Goal: Navigation & Orientation: Understand site structure

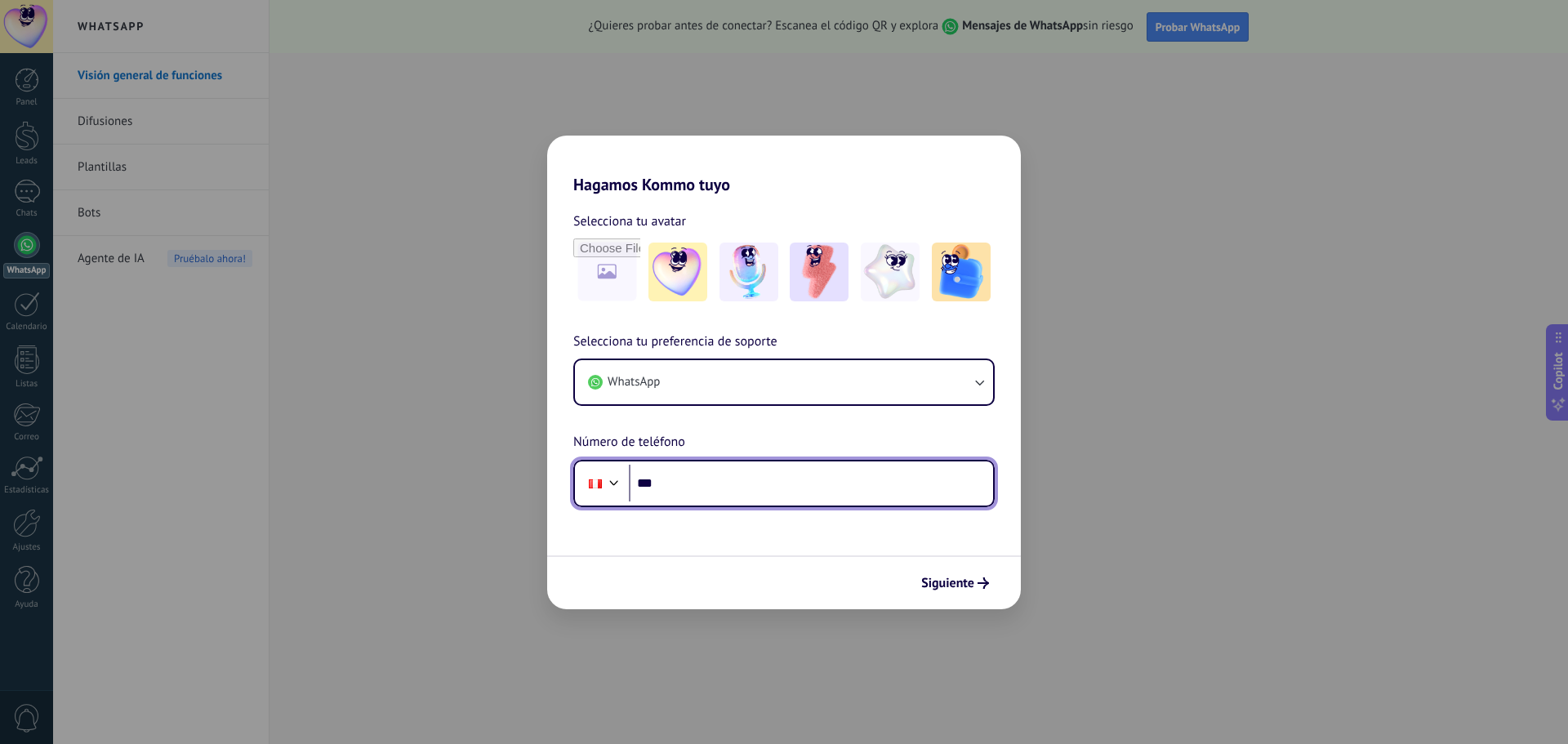
click at [734, 480] on input "***" at bounding box center [812, 483] width 364 height 38
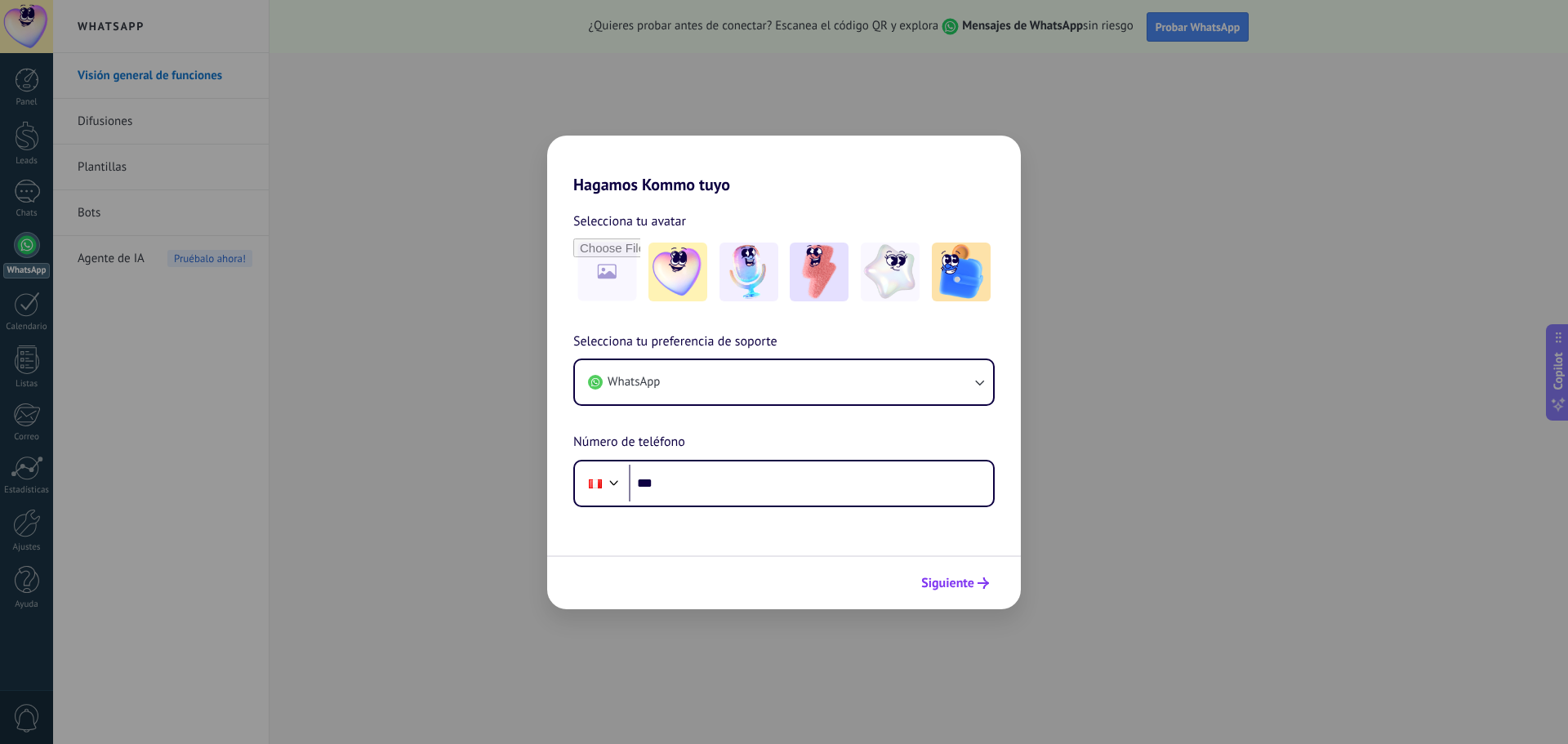
click at [939, 585] on span "Siguiente" at bounding box center [948, 583] width 53 height 11
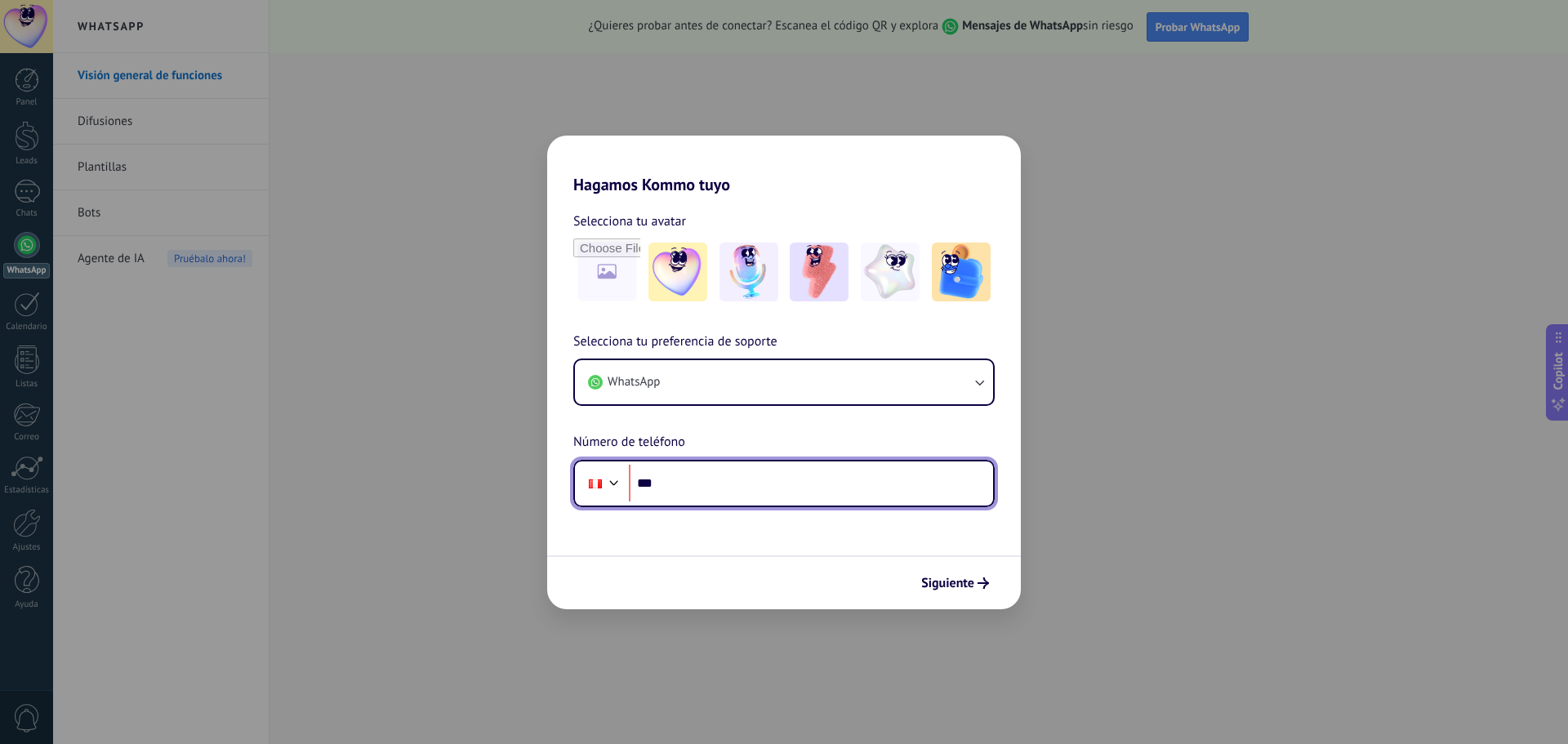
click at [686, 472] on input "***" at bounding box center [812, 483] width 364 height 38
type input "**********"
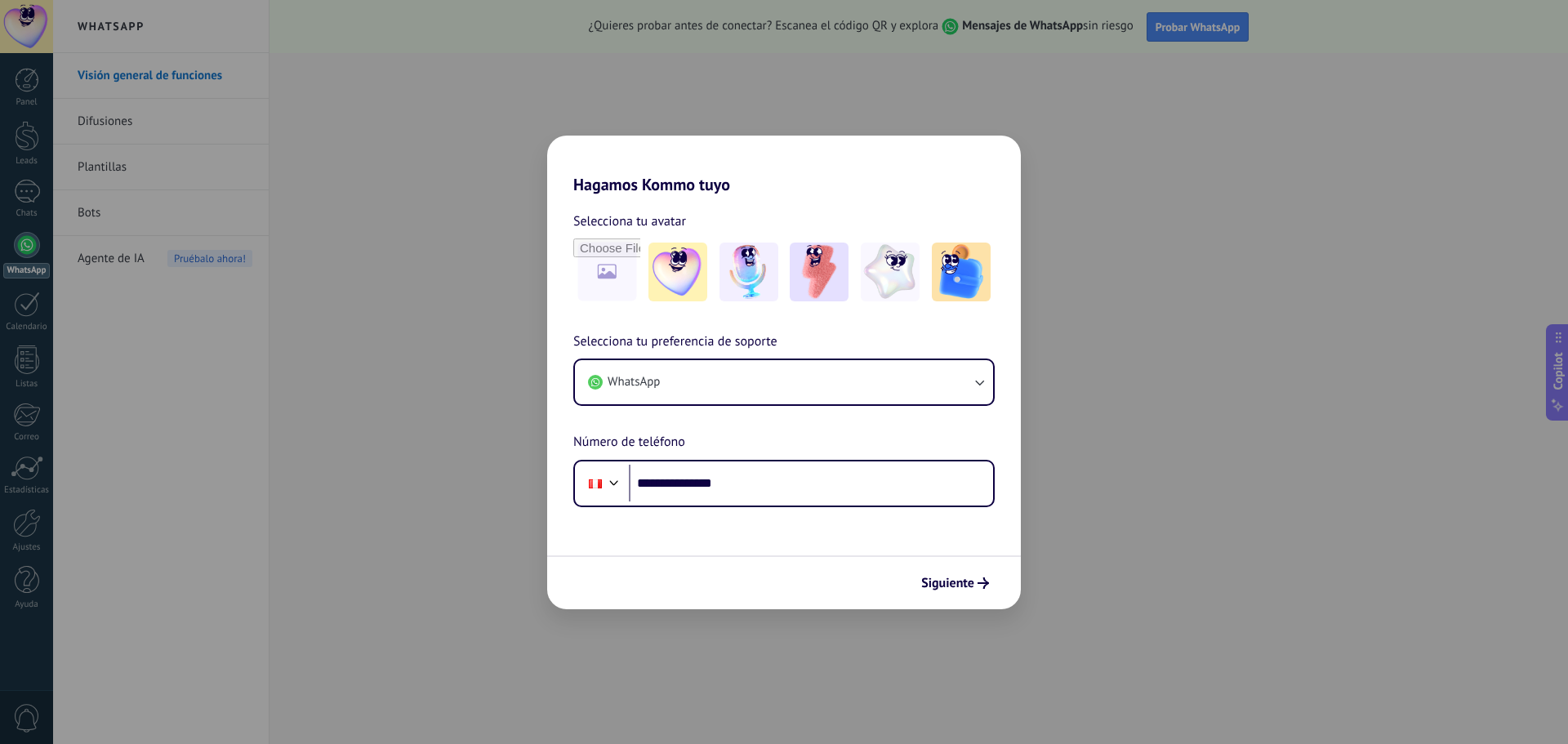
click at [957, 578] on span "Siguiente" at bounding box center [948, 583] width 53 height 11
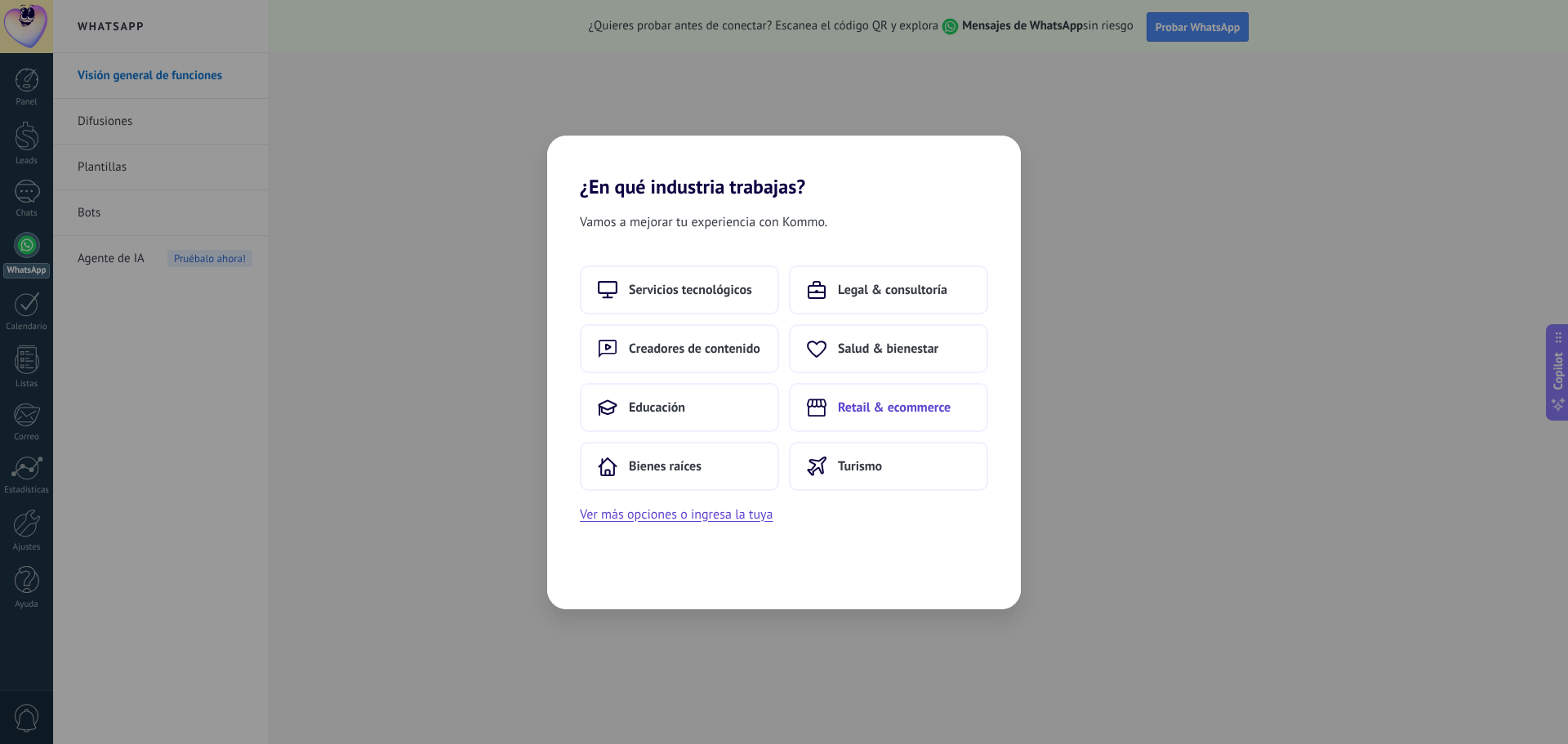
click at [872, 415] on span "Retail & ecommerce" at bounding box center [894, 407] width 113 height 17
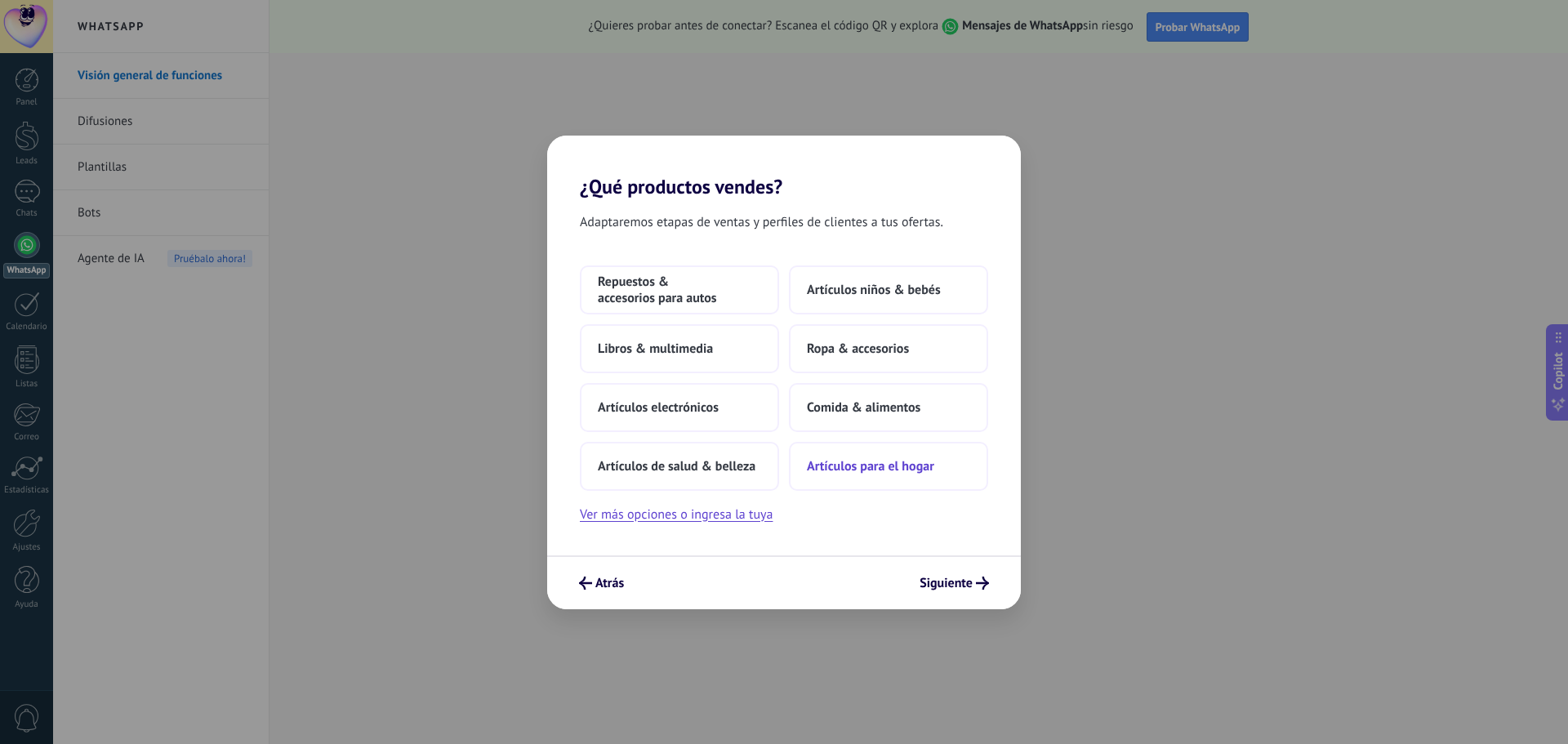
click at [877, 481] on button "Artículos para el hogar" at bounding box center [889, 465] width 200 height 49
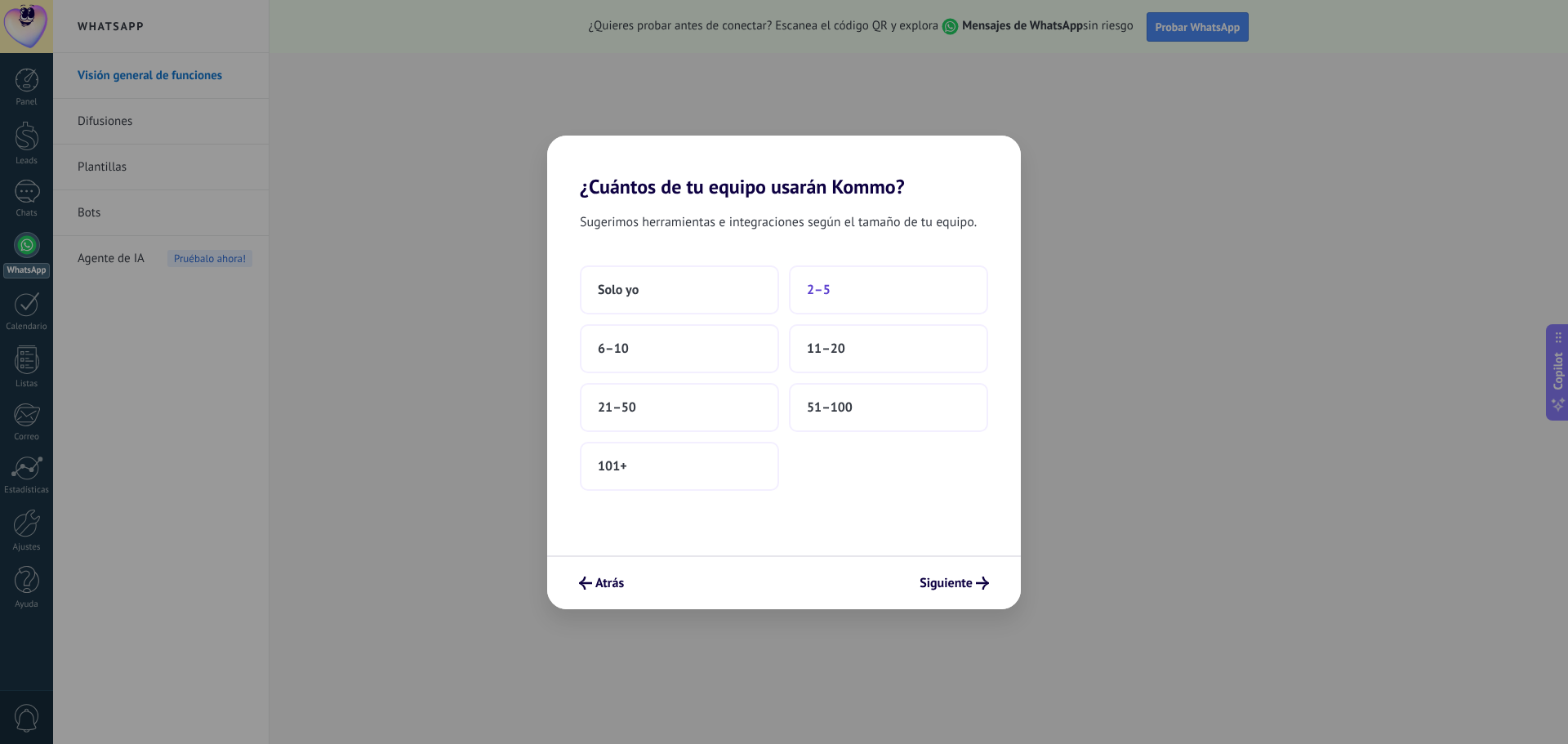
click at [806, 307] on button "2–5" at bounding box center [889, 290] width 200 height 49
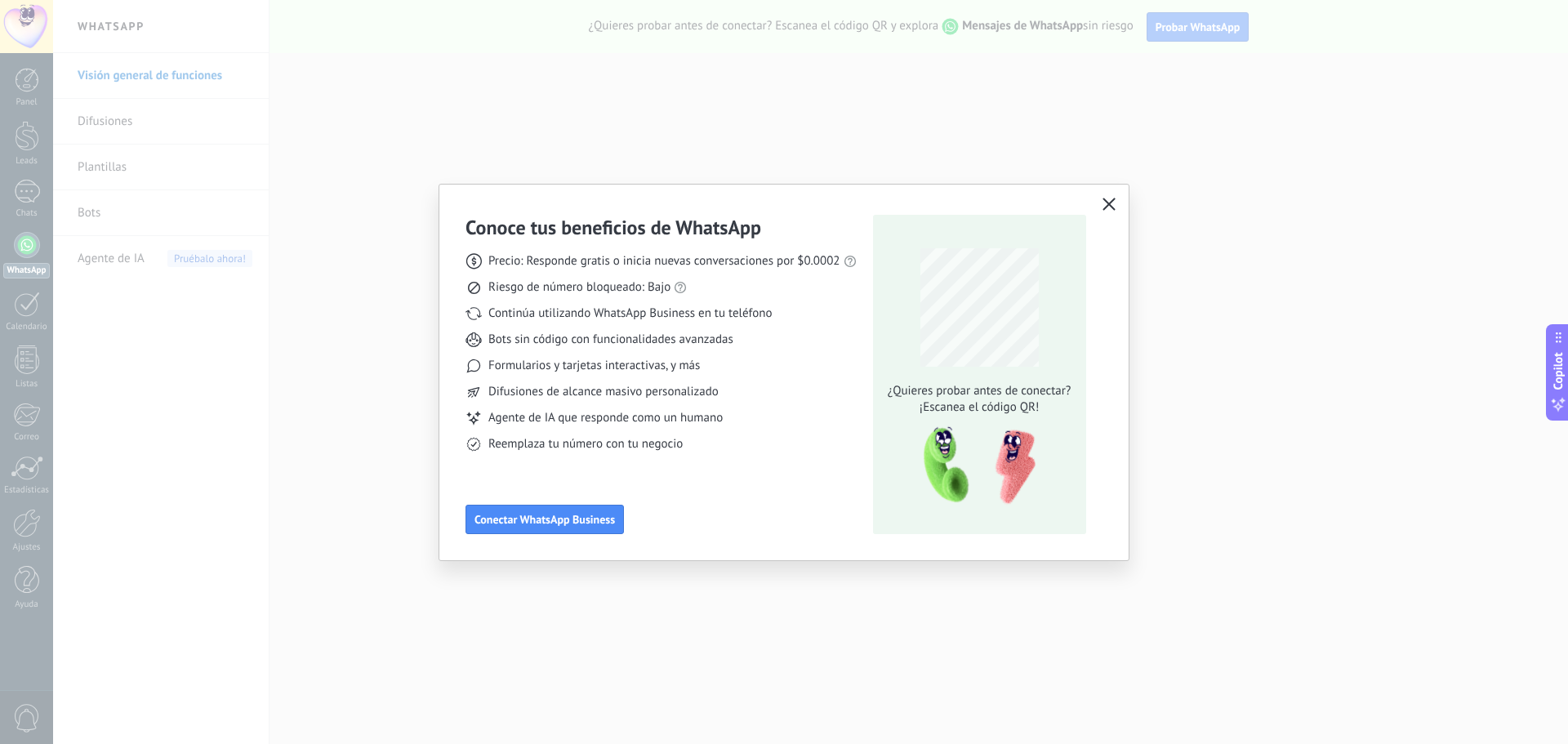
click at [1113, 207] on icon "button" at bounding box center [1109, 204] width 13 height 13
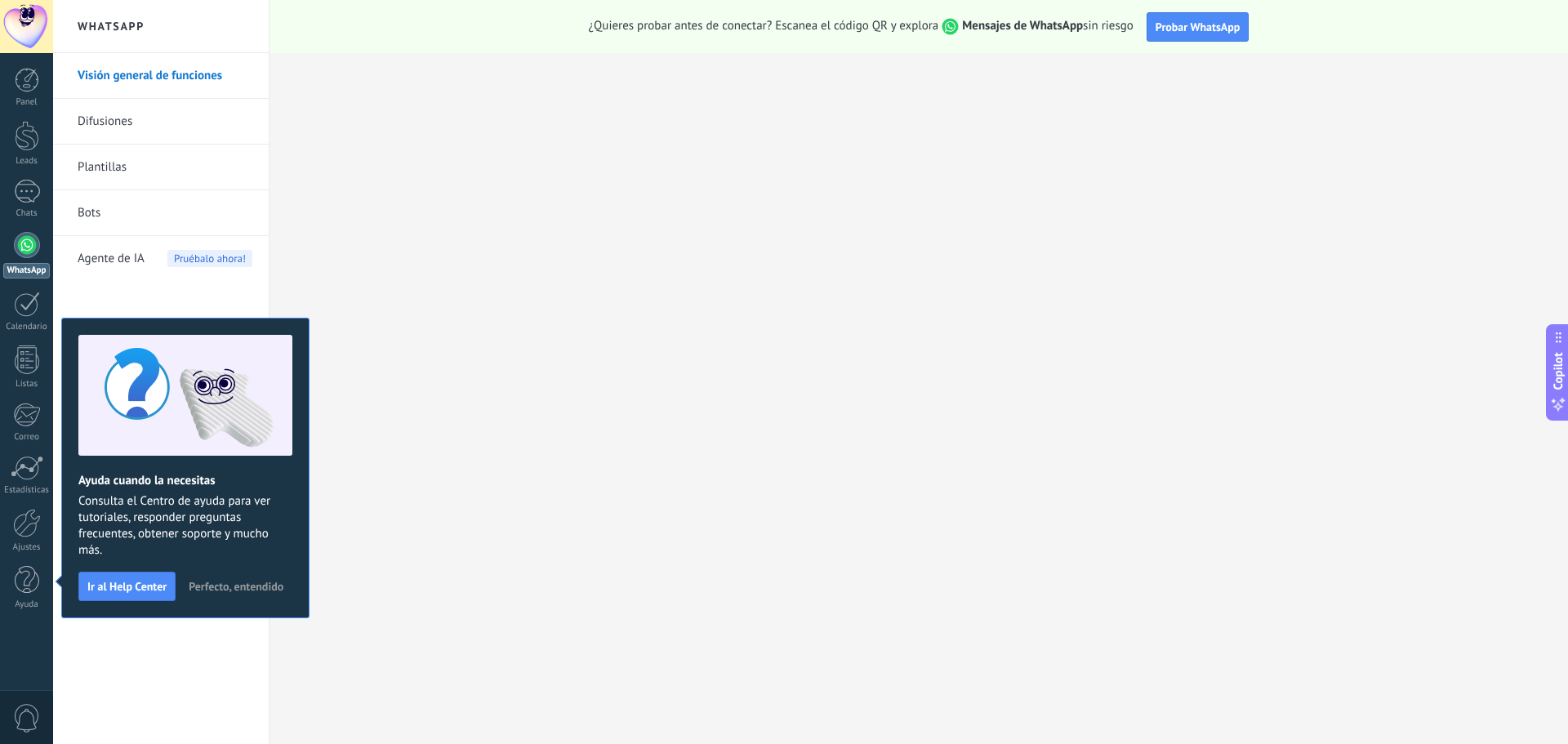
click at [113, 165] on link "Plantillas" at bounding box center [165, 167] width 175 height 46
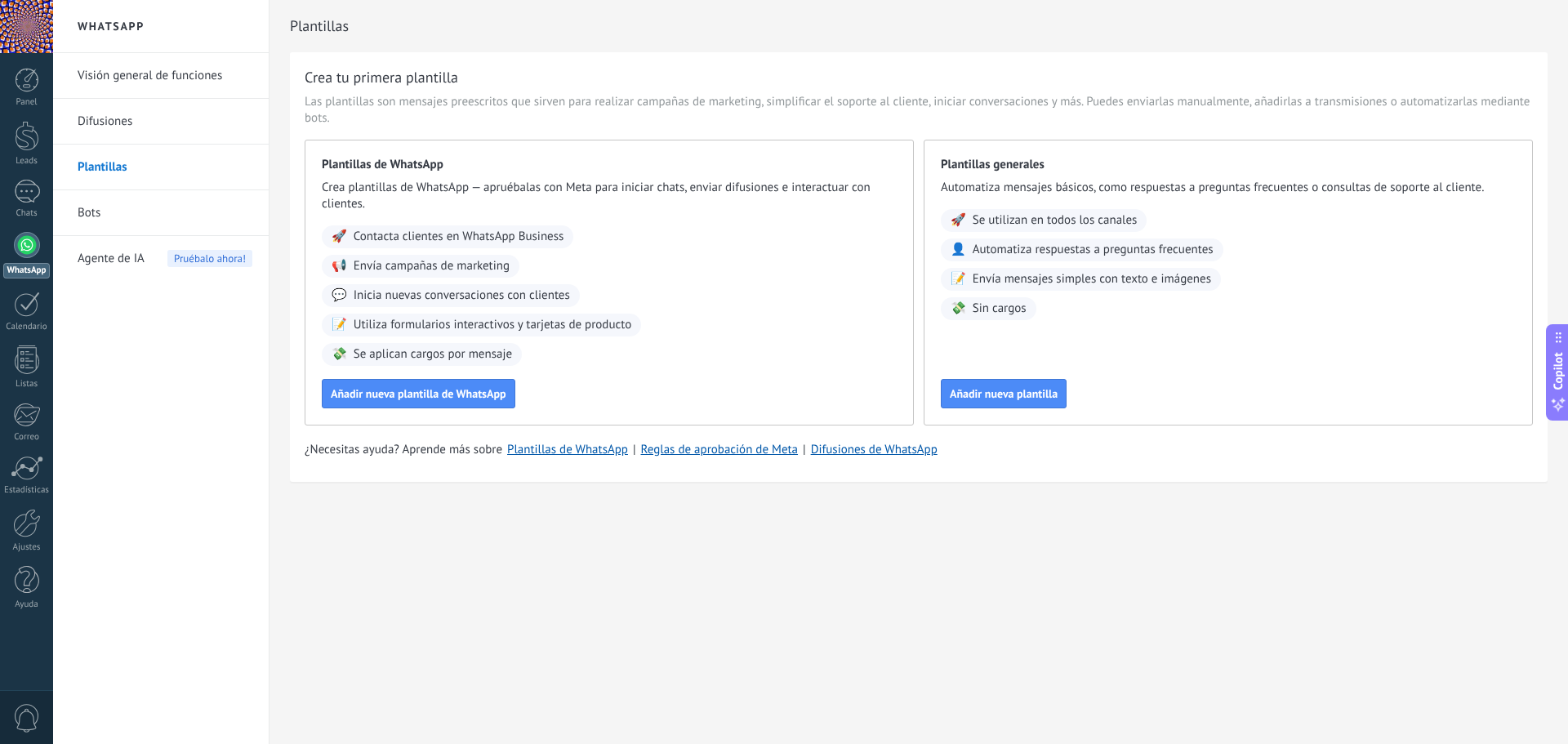
click at [143, 114] on link "Difusiones" at bounding box center [165, 121] width 175 height 46
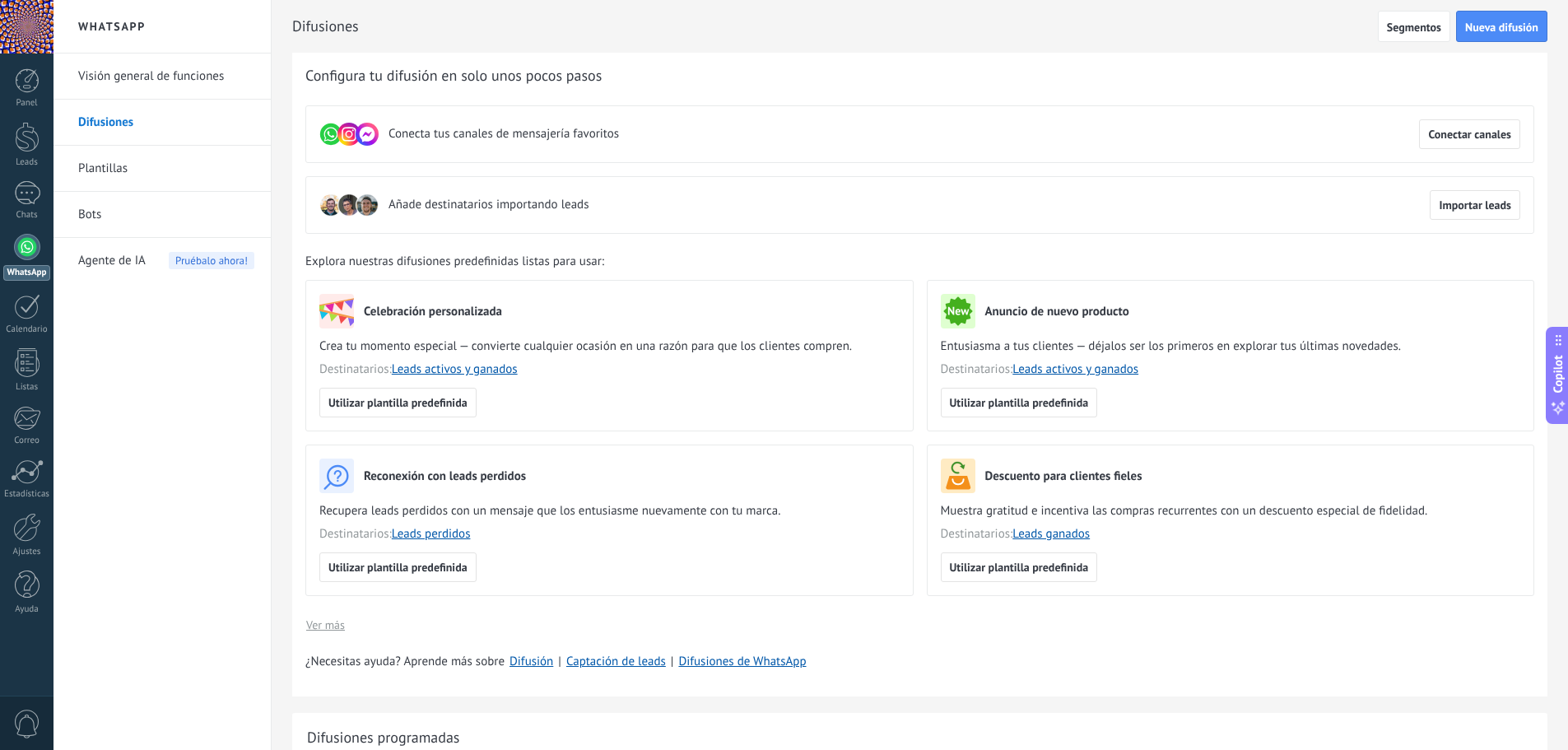
click at [126, 86] on link "Visión general de funciones" at bounding box center [166, 77] width 176 height 46
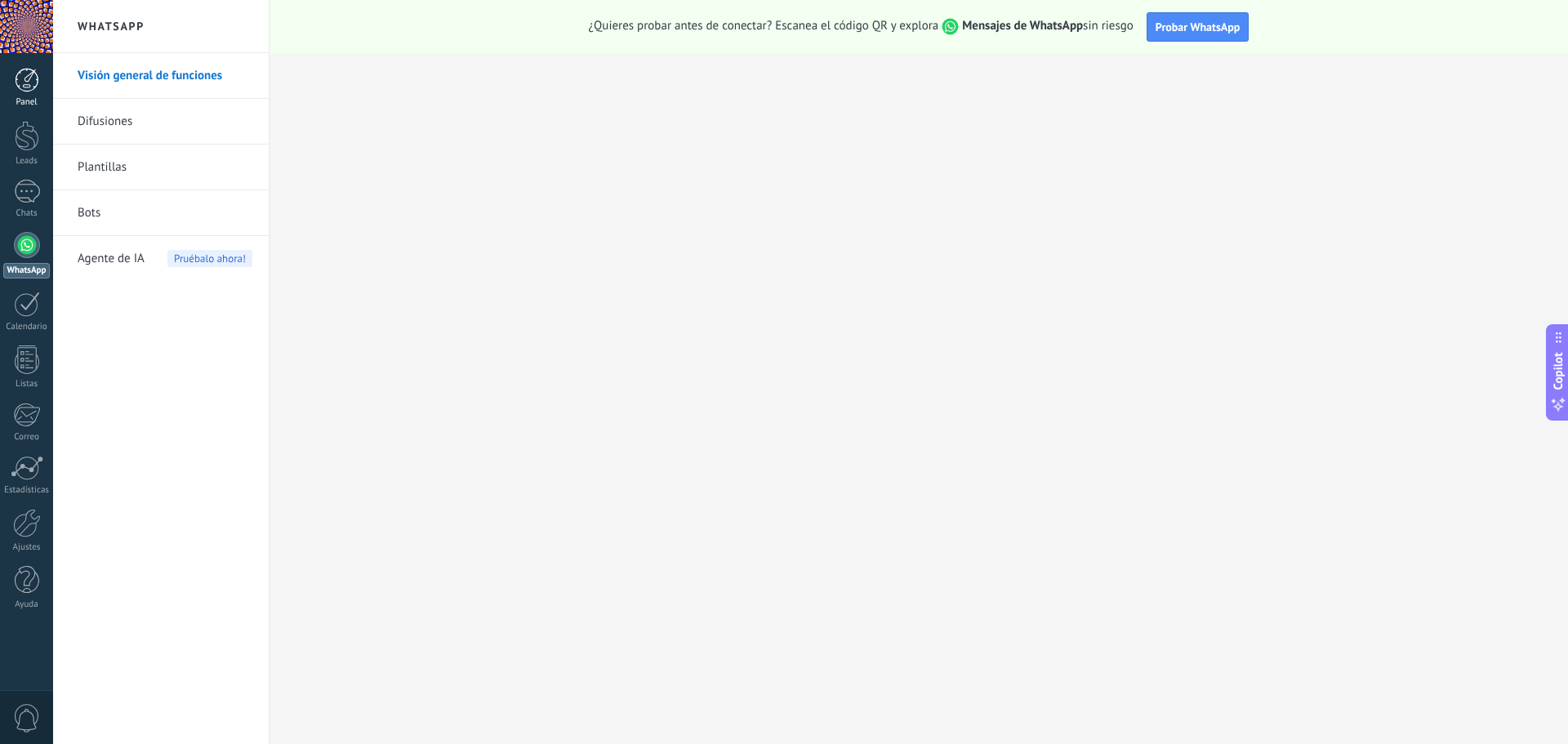
click at [29, 89] on div at bounding box center [27, 80] width 25 height 25
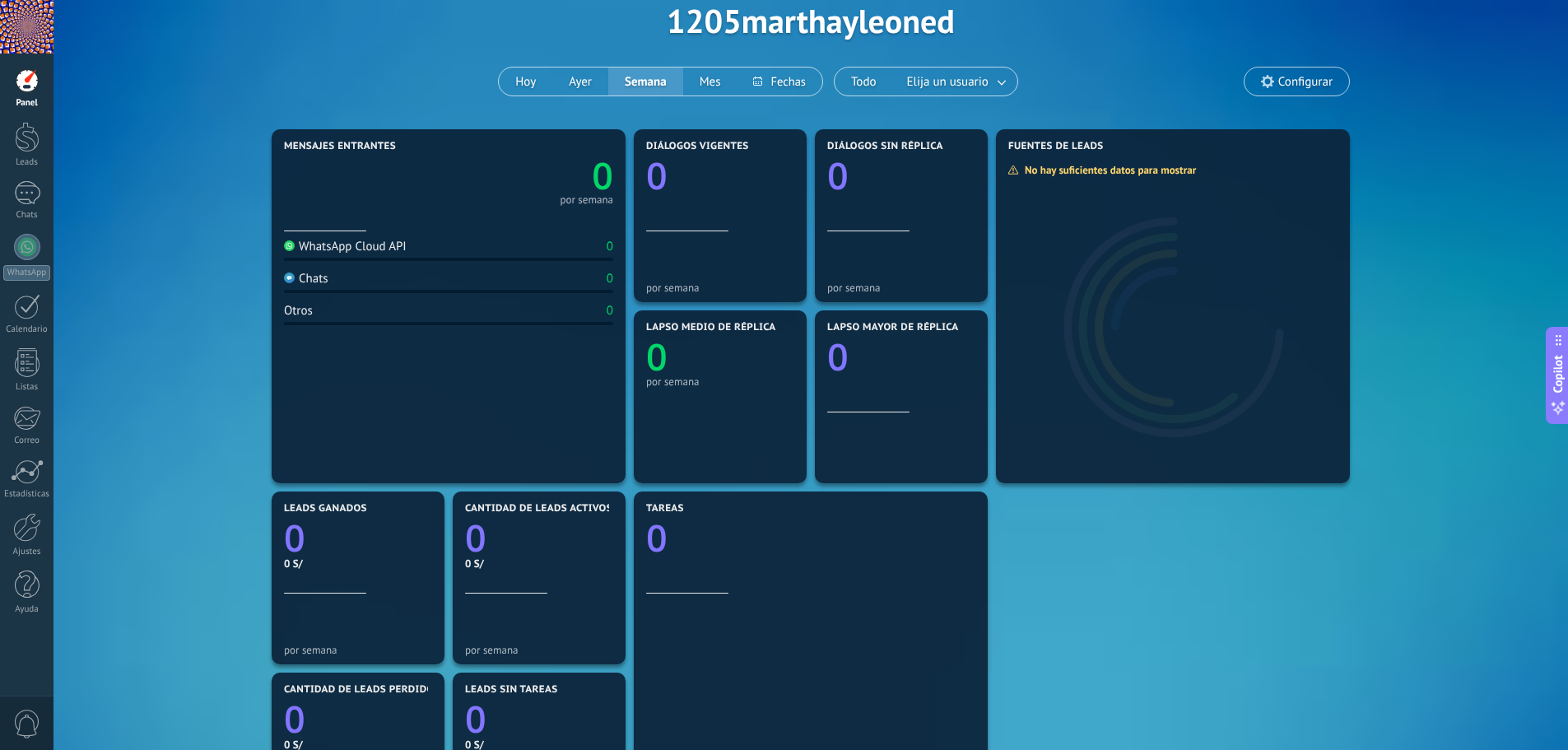
scroll to position [83, 0]
click at [25, 208] on link "Chats" at bounding box center [27, 200] width 54 height 40
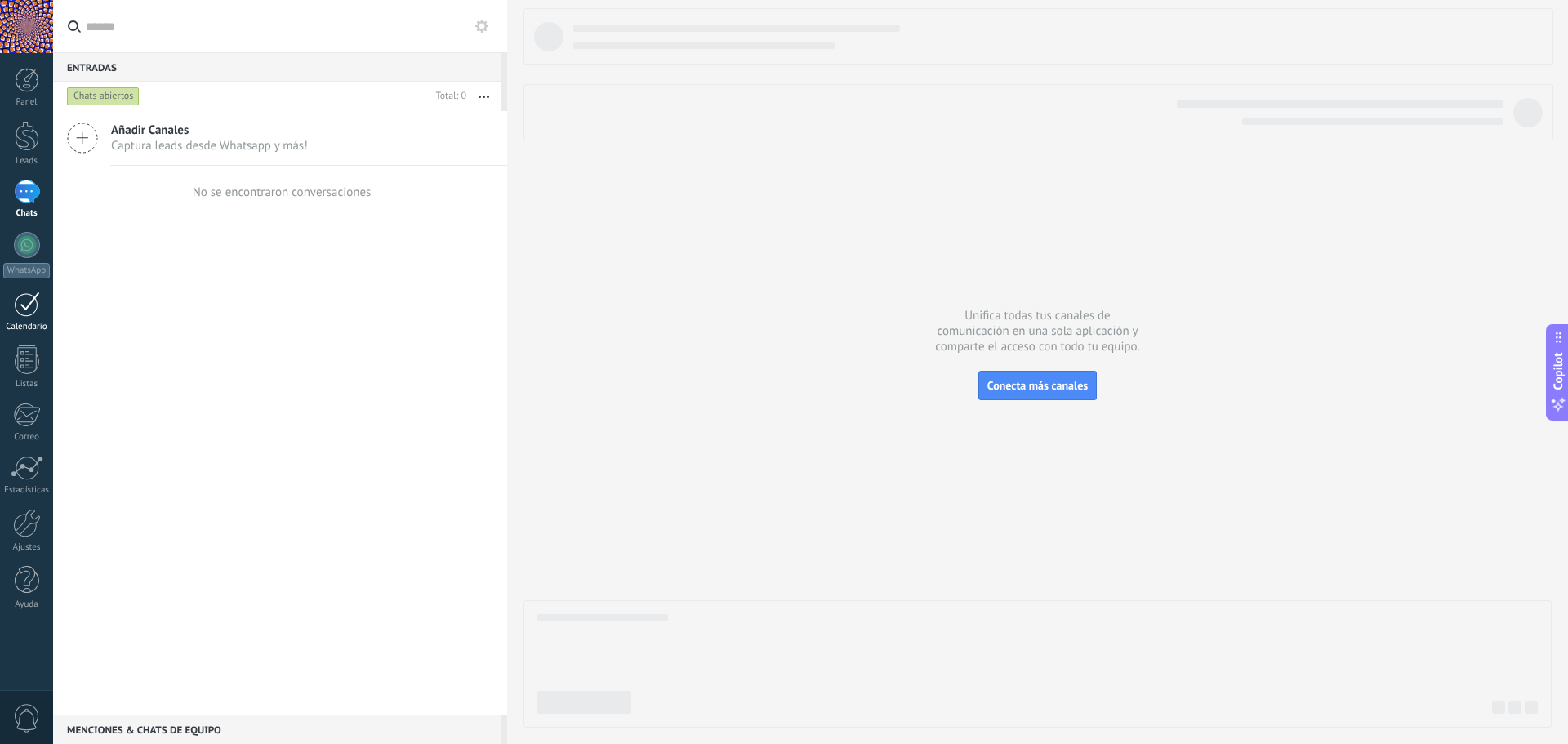
click at [34, 324] on div "Calendario" at bounding box center [27, 327] width 47 height 11
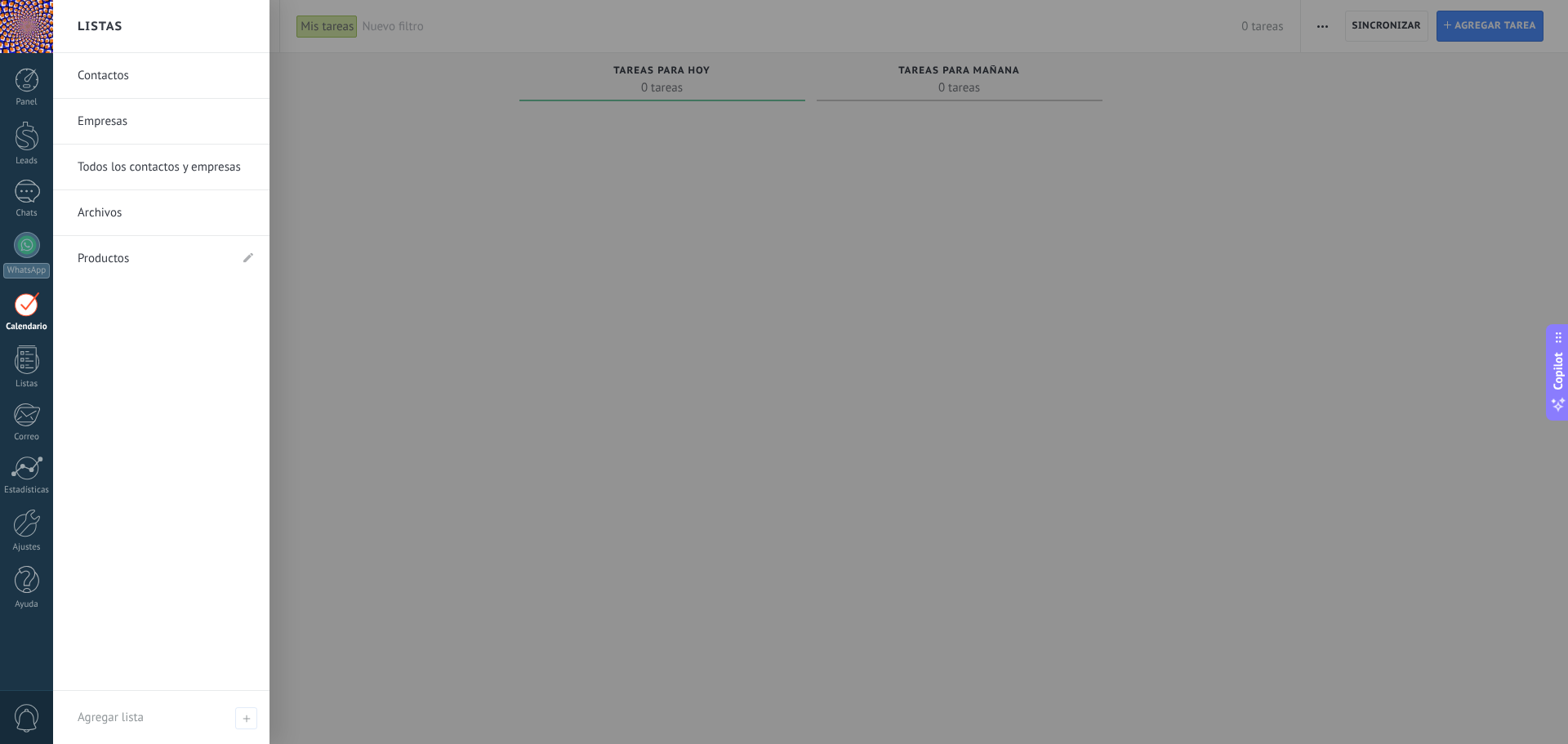
click at [145, 122] on link "Empresas" at bounding box center [165, 121] width 176 height 46
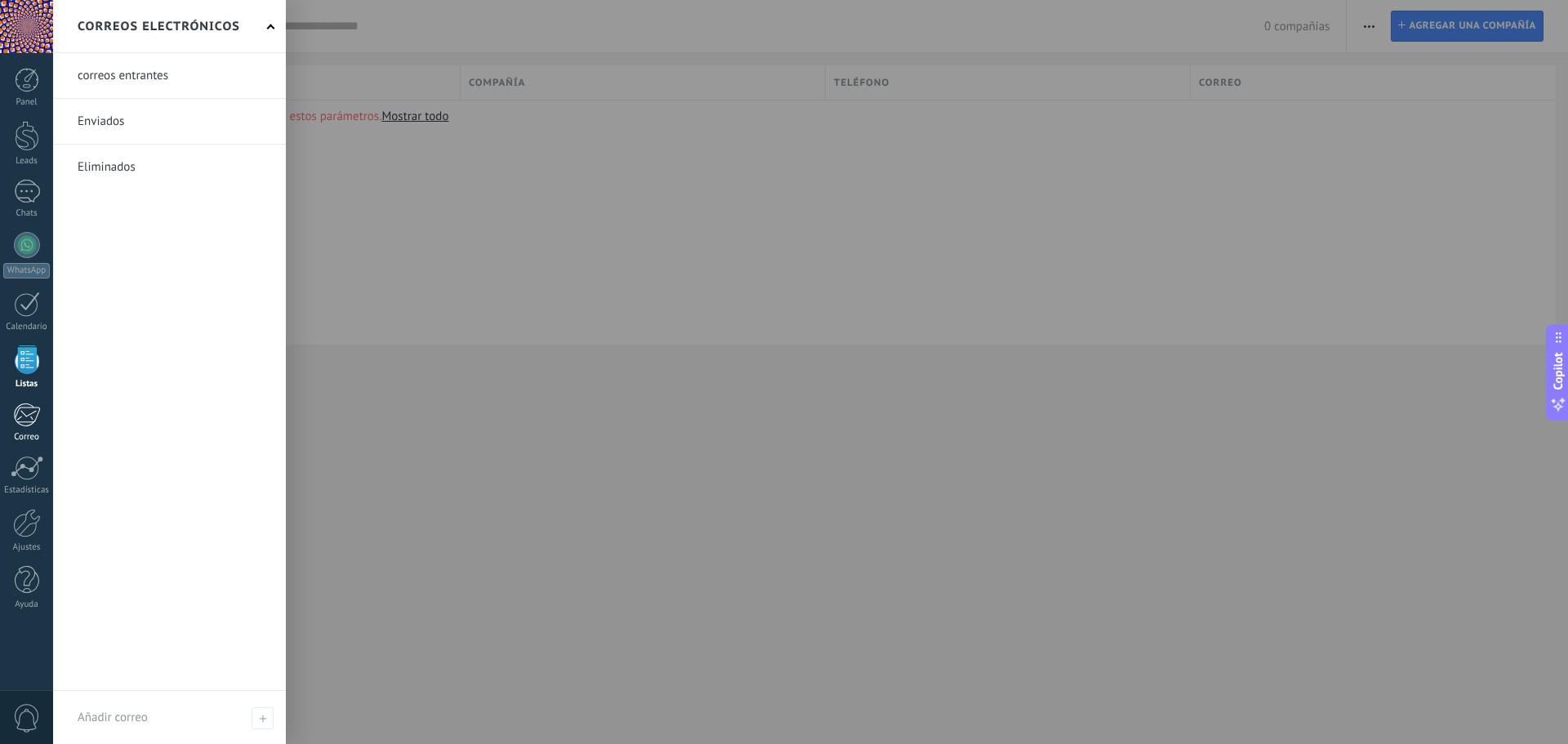
click at [33, 418] on div at bounding box center [26, 415] width 27 height 25
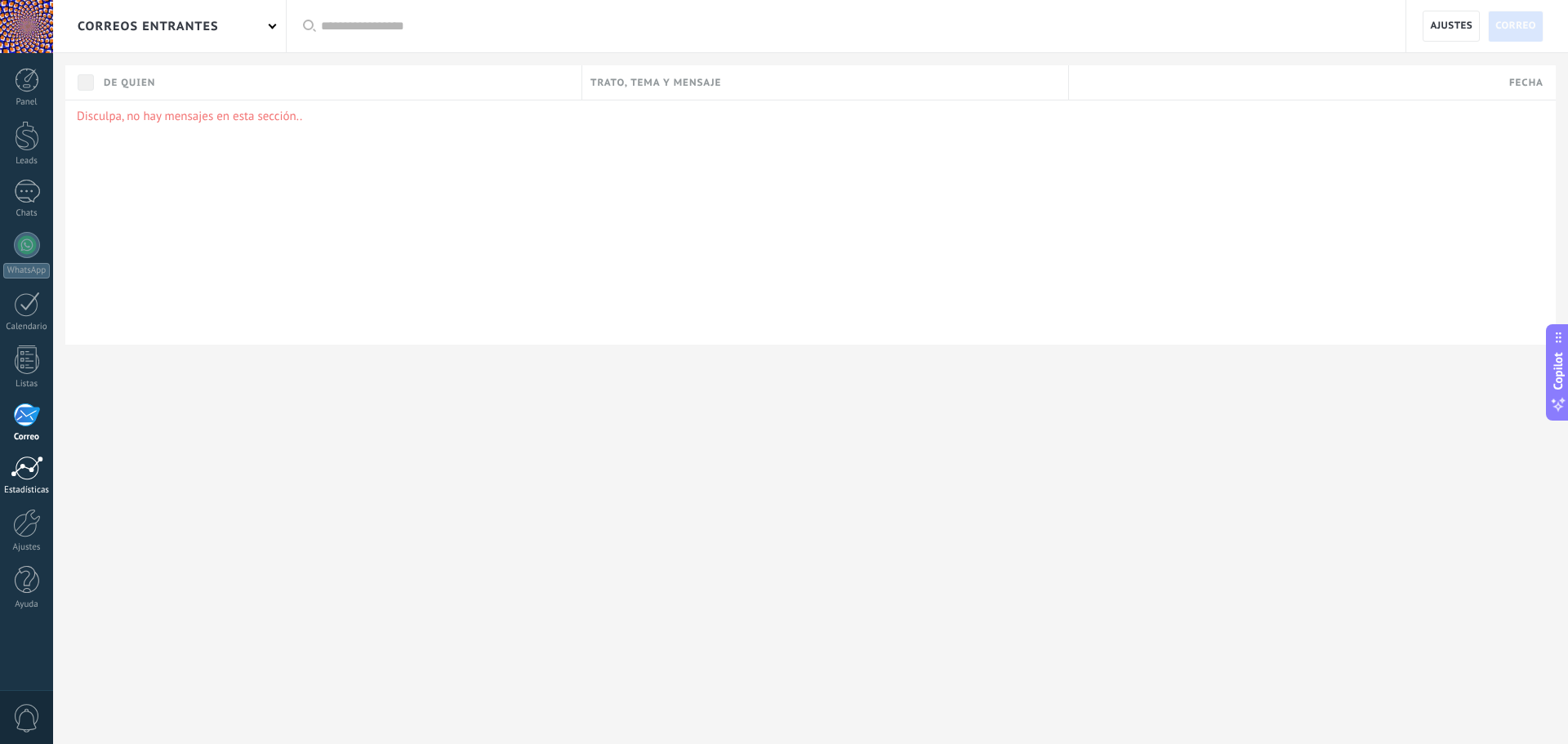
click at [28, 476] on div at bounding box center [28, 467] width 33 height 25
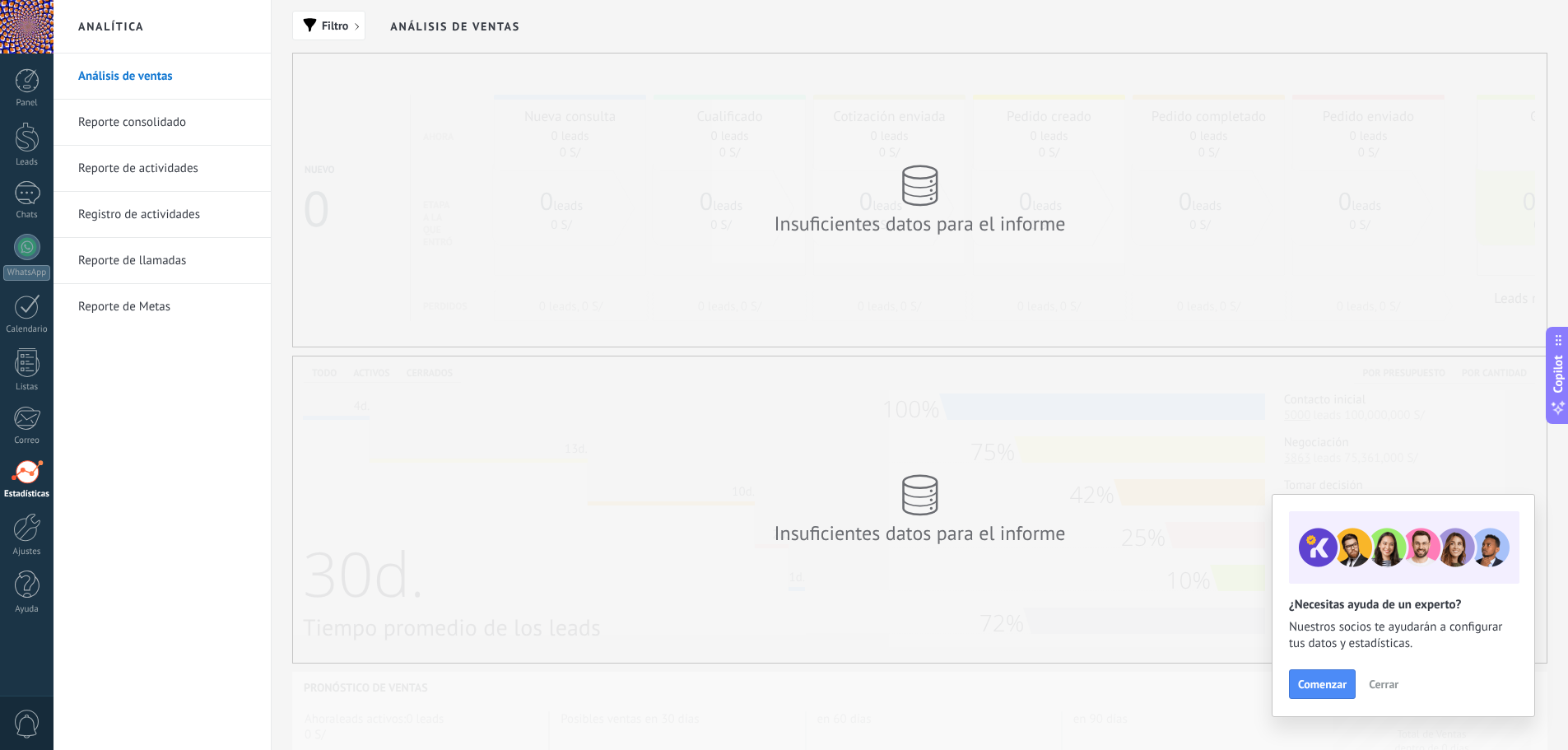
click at [163, 116] on link "Reporte consolidado" at bounding box center [166, 122] width 176 height 46
click at [158, 156] on link "Reporte de actividades" at bounding box center [166, 169] width 176 height 46
click at [150, 201] on link "Registro de actividades" at bounding box center [166, 215] width 176 height 46
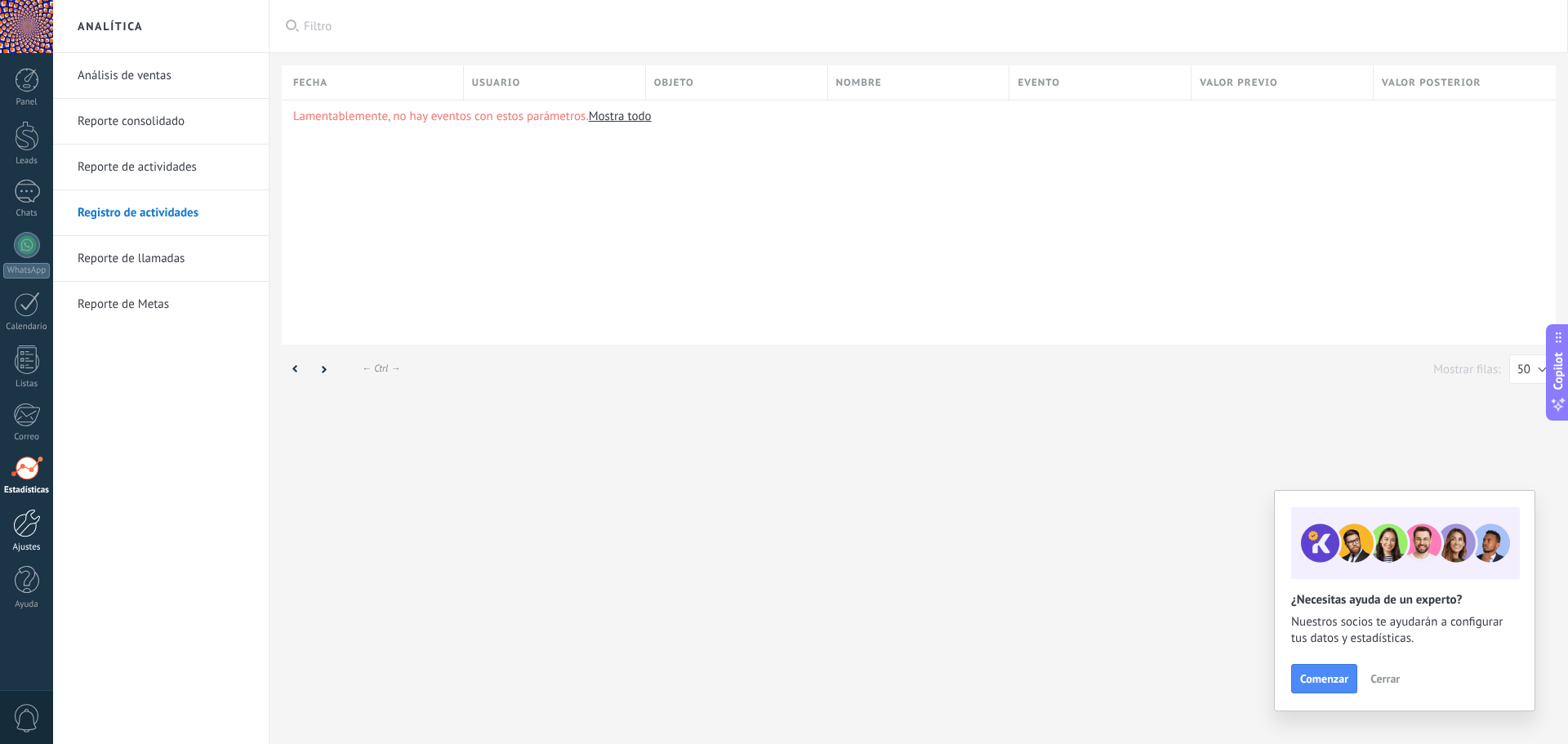
click at [23, 521] on div at bounding box center [27, 522] width 28 height 29
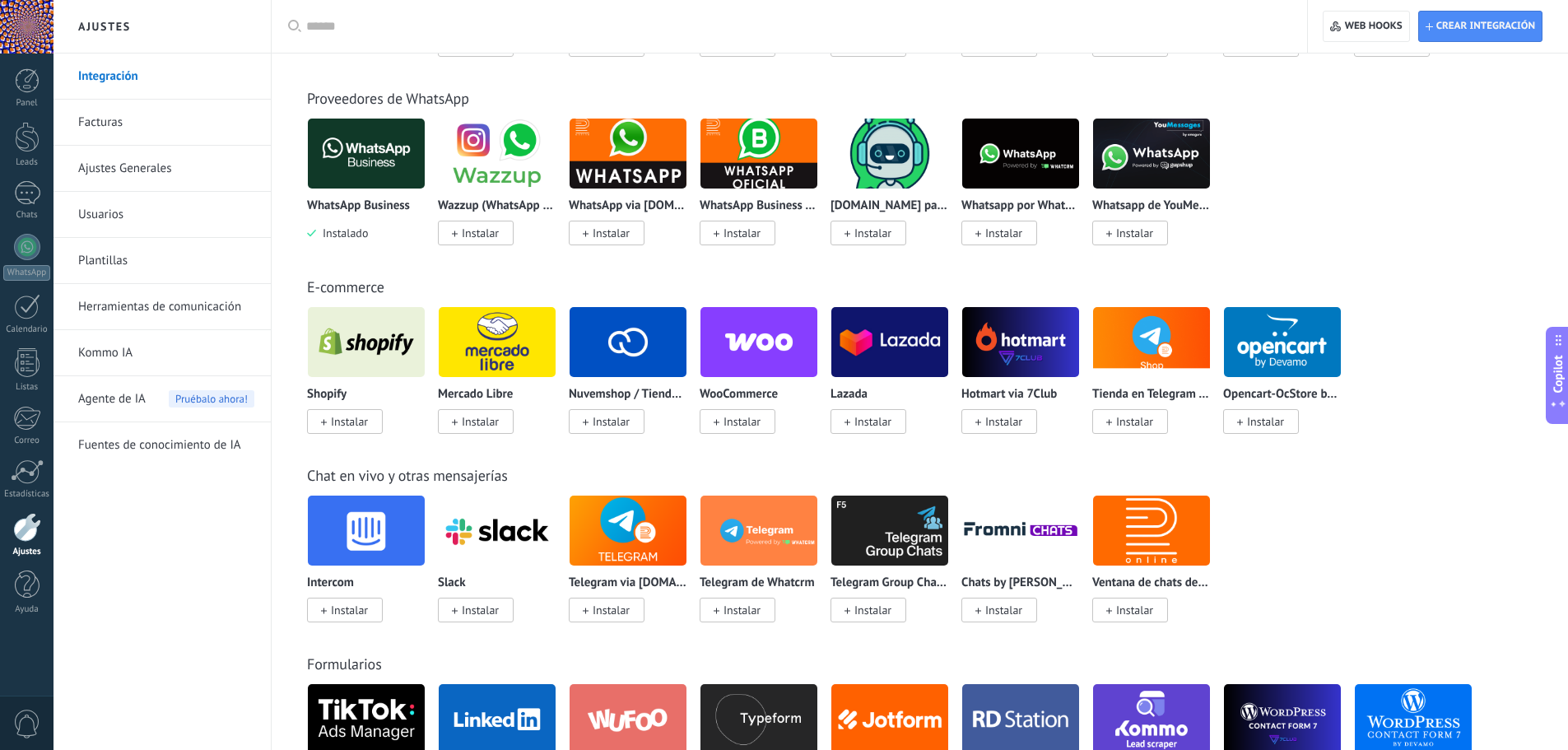
scroll to position [494, 0]
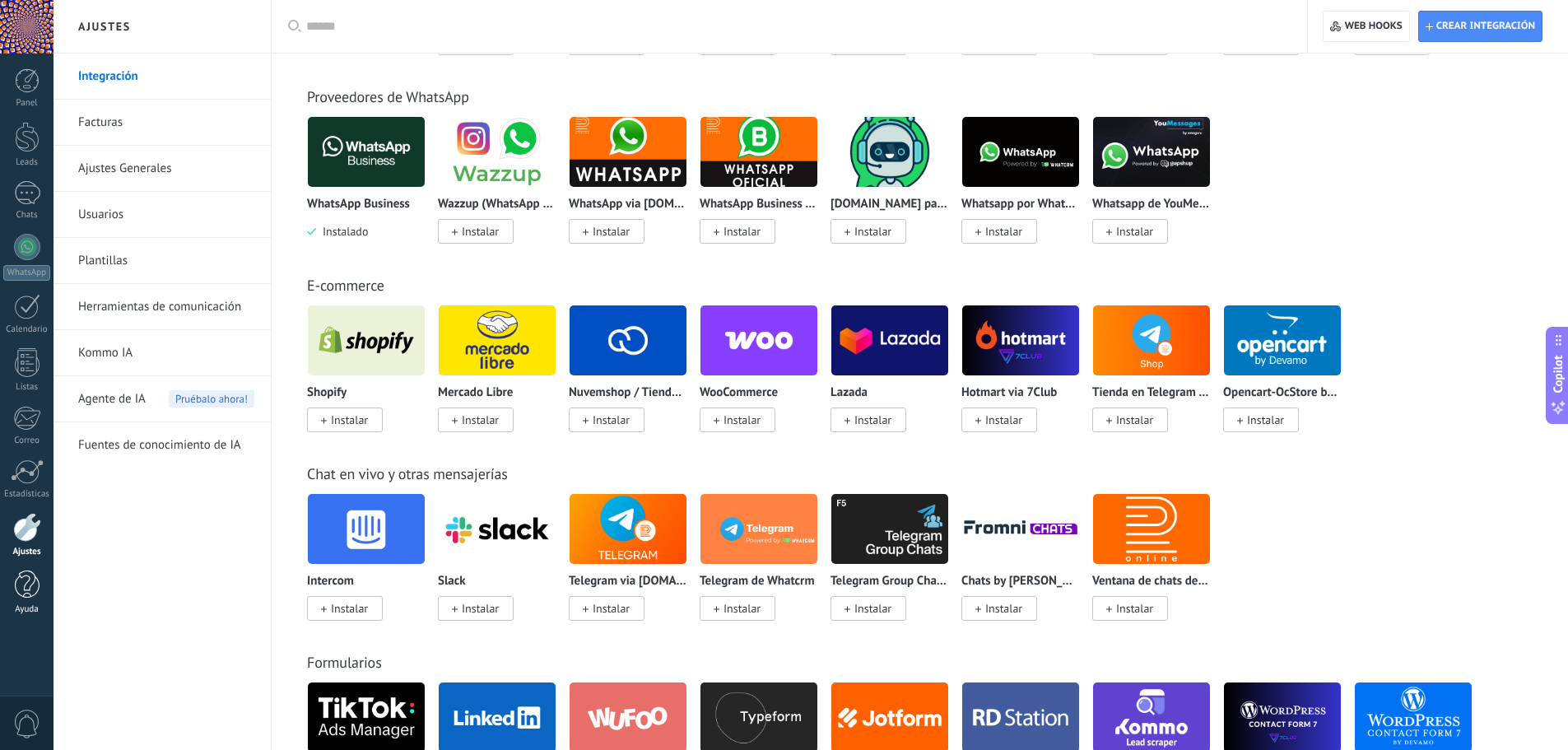
click at [21, 592] on div at bounding box center [27, 584] width 25 height 29
